Goal: Navigation & Orientation: Find specific page/section

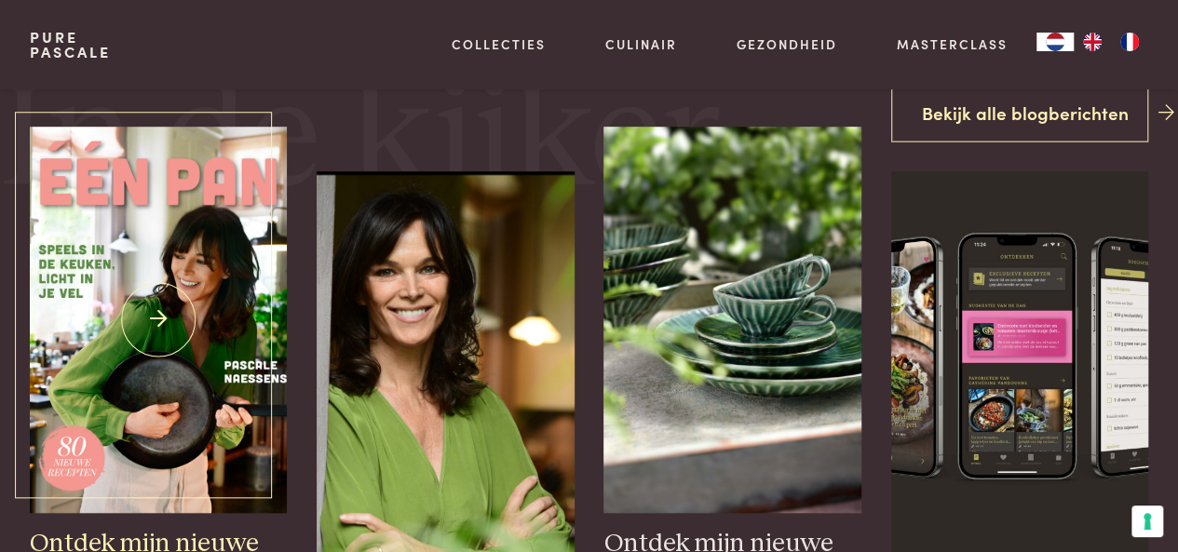
scroll to position [652, 0]
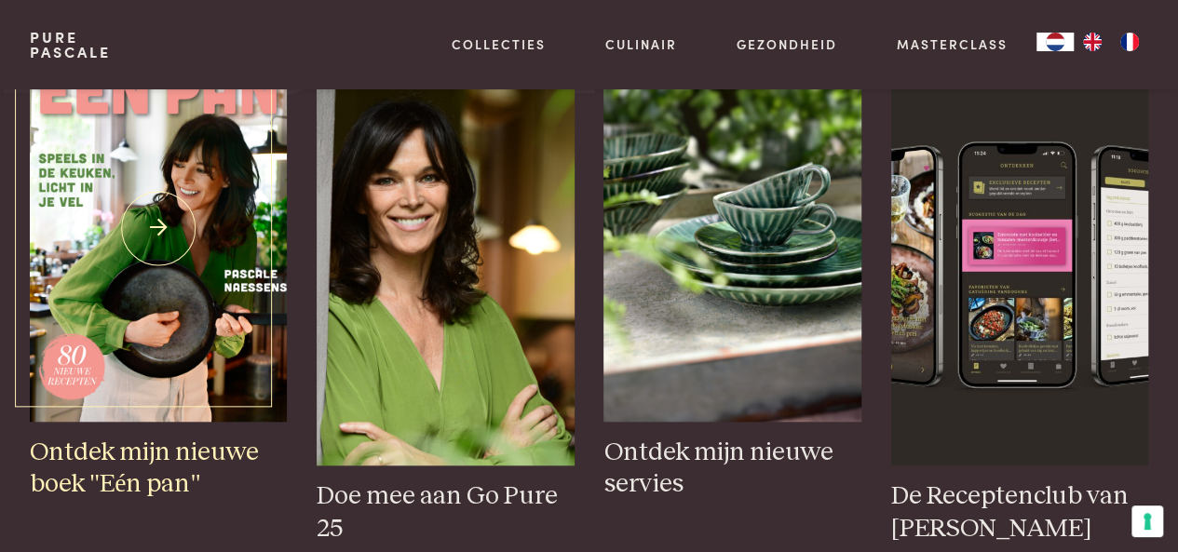
click at [160, 252] on img at bounding box center [158, 228] width 257 height 387
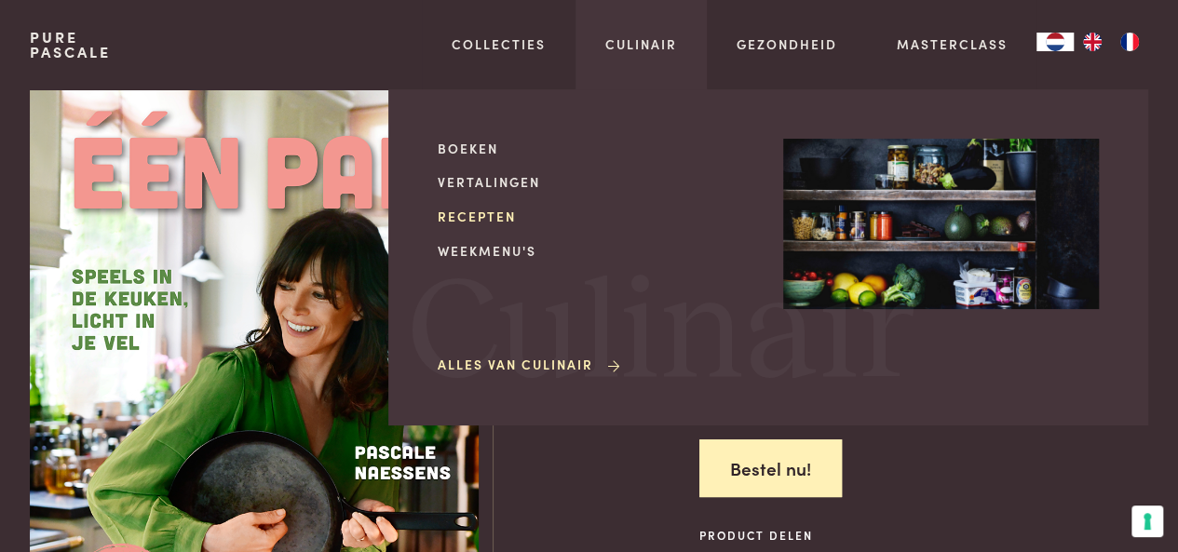
click at [474, 213] on link "Recepten" at bounding box center [596, 217] width 316 height 20
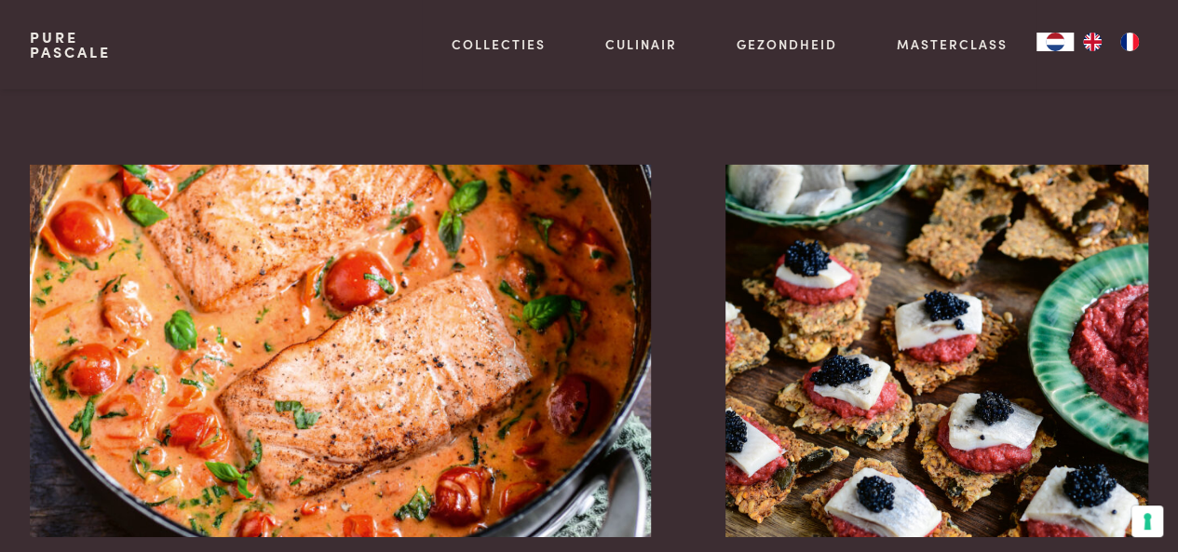
scroll to position [3167, 0]
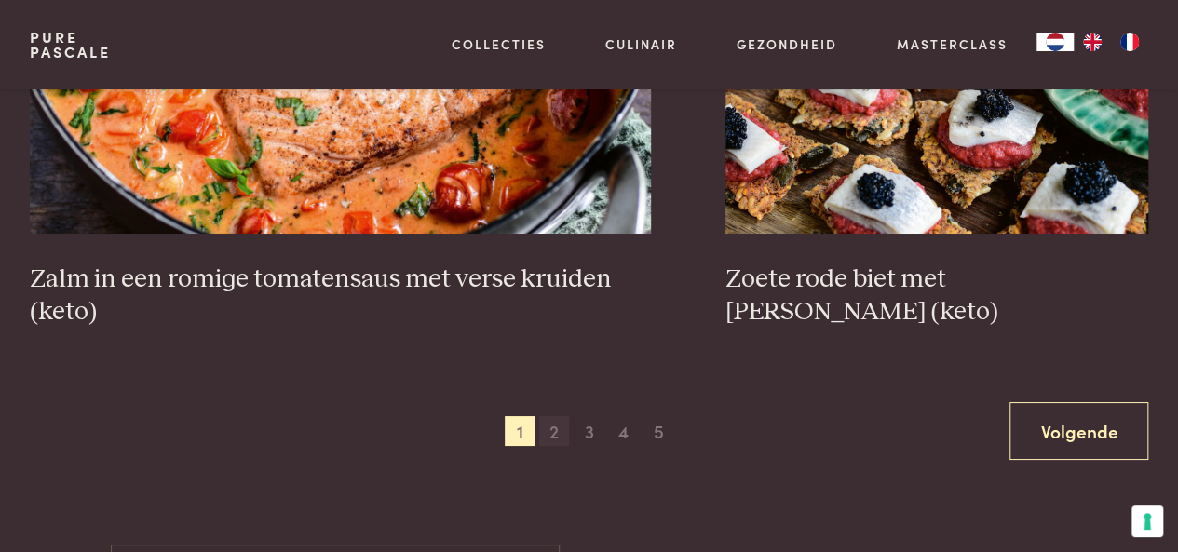
click at [552, 434] on span "2" at bounding box center [554, 431] width 30 height 30
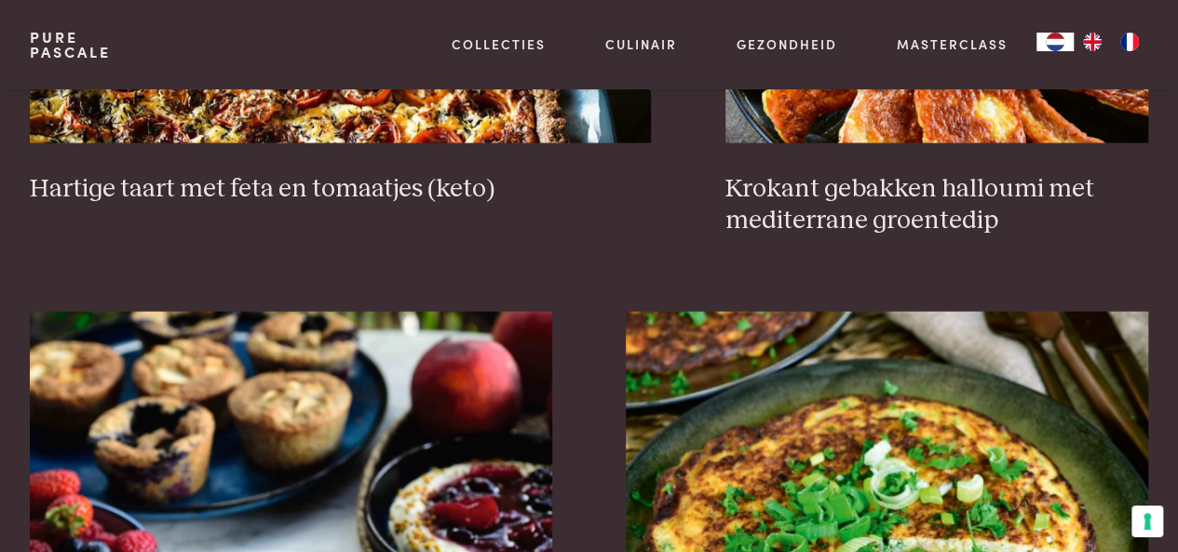
scroll to position [2291, 0]
